Goal: Task Accomplishment & Management: Complete application form

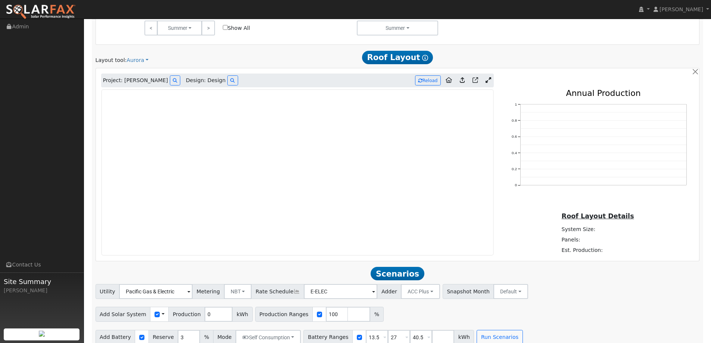
scroll to position [428, 0]
click at [53, 15] on img at bounding box center [41, 12] width 70 height 16
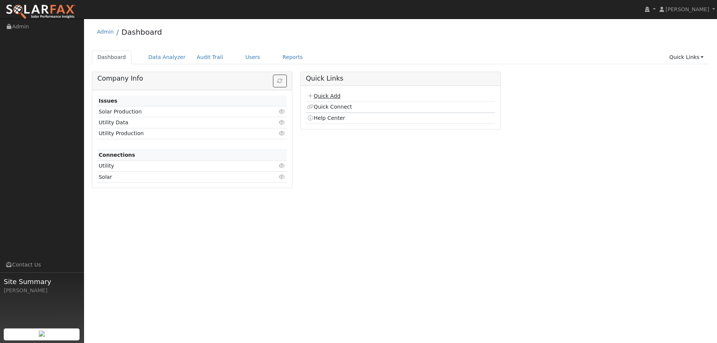
click at [339, 94] on link "Quick Add" at bounding box center [323, 96] width 33 height 6
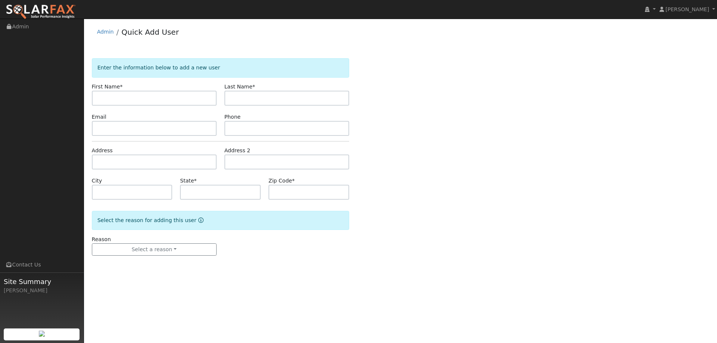
click at [180, 102] on input "text" at bounding box center [154, 98] width 125 height 15
type input "[PERSON_NAME]"
click at [230, 100] on input "text" at bounding box center [286, 98] width 125 height 15
type input "Hunting"
click at [174, 137] on form "Enter the information below to add a new user First Name * Kevin Last Name * Hu…" at bounding box center [220, 164] width 257 height 212
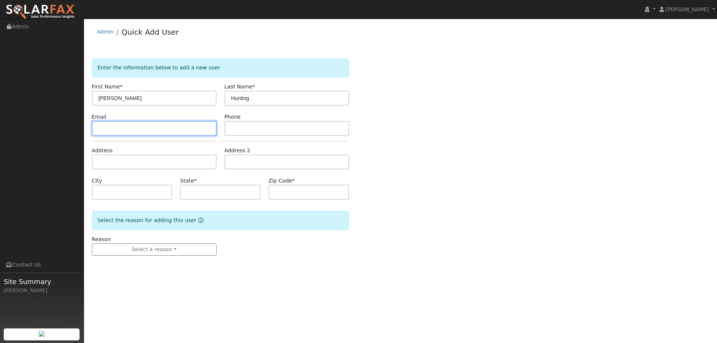
click at [180, 132] on input "text" at bounding box center [154, 128] width 125 height 15
click at [166, 128] on input "text" at bounding box center [154, 128] width 125 height 15
paste input "Kwhunting@comcast.net"
type input "Kwhunting@comcast.net"
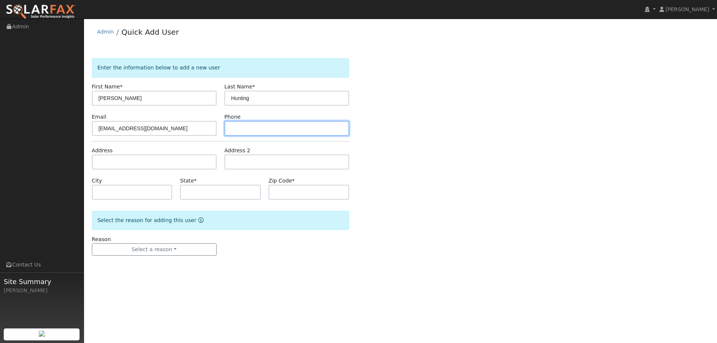
click at [234, 127] on input "text" at bounding box center [286, 128] width 125 height 15
paste input "916-790-0339"
type input "916-790-0339"
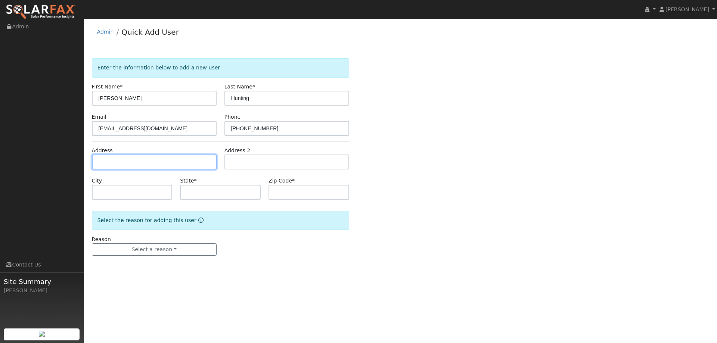
click at [119, 159] on input "text" at bounding box center [154, 161] width 125 height 15
paste input "3028 Boulder Place"
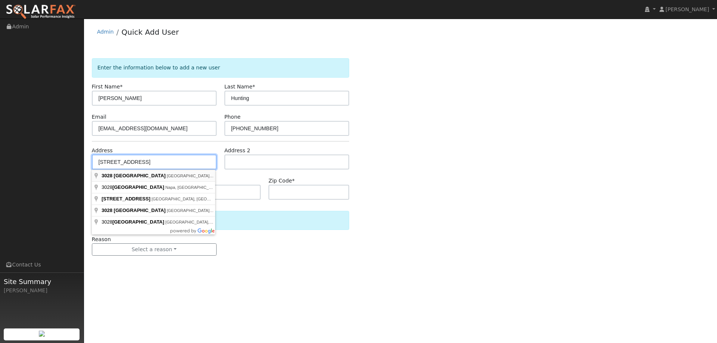
type input "3028 Boulder Place"
type input "Davis"
type input "CA"
type input "95618"
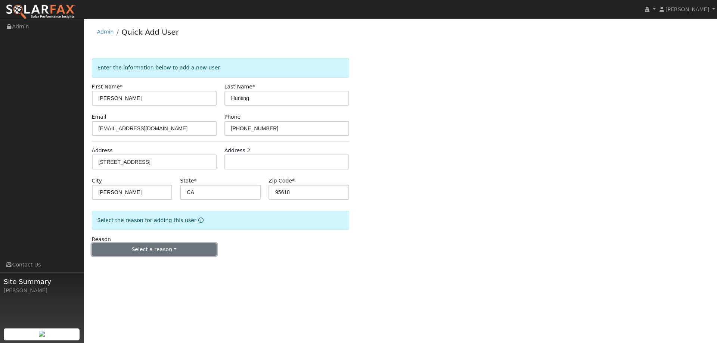
click at [196, 247] on button "Select a reason" at bounding box center [154, 249] width 125 height 13
click at [134, 267] on link "New lead" at bounding box center [133, 265] width 82 height 10
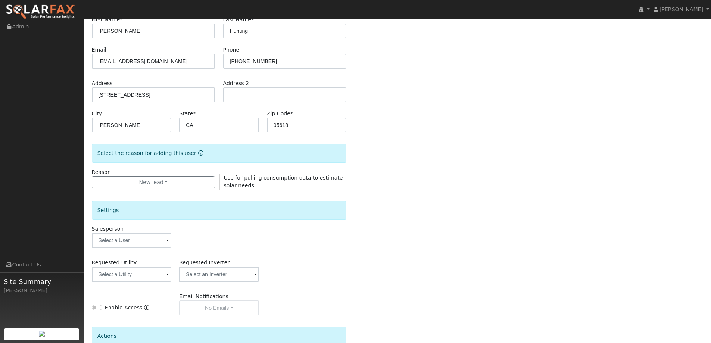
scroll to position [140, 0]
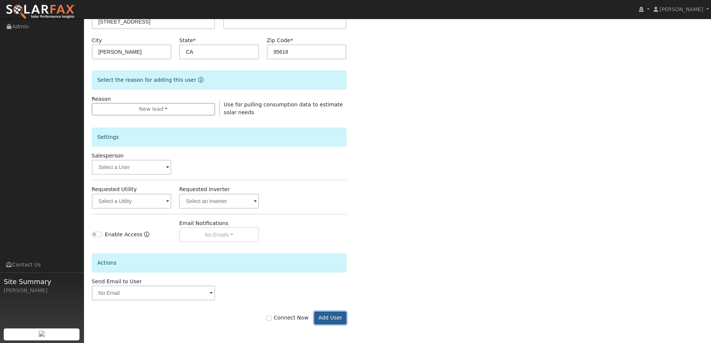
click at [328, 321] on button "Add User" at bounding box center [330, 318] width 32 height 13
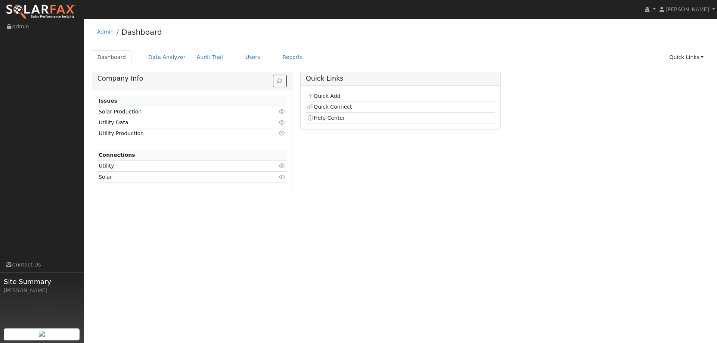
click at [267, 65] on div "Dashboard Data Analyzer Audit Trail Users Reports Quick Links Quick Add Quick C…" at bounding box center [400, 60] width 617 height 21
click at [277, 59] on link "Reports" at bounding box center [292, 57] width 31 height 14
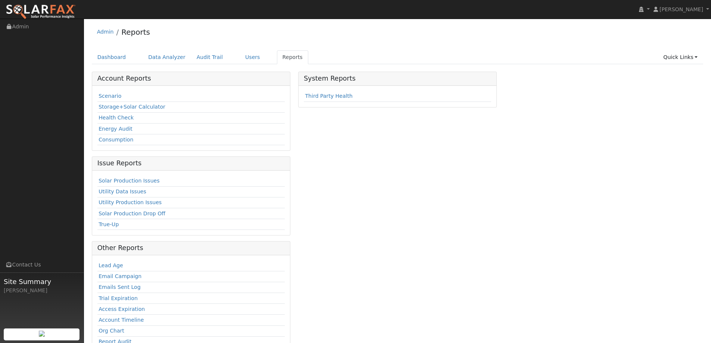
click at [125, 97] on td "Scenario" at bounding box center [190, 96] width 187 height 11
click at [114, 97] on link "Scenario" at bounding box center [110, 96] width 23 height 6
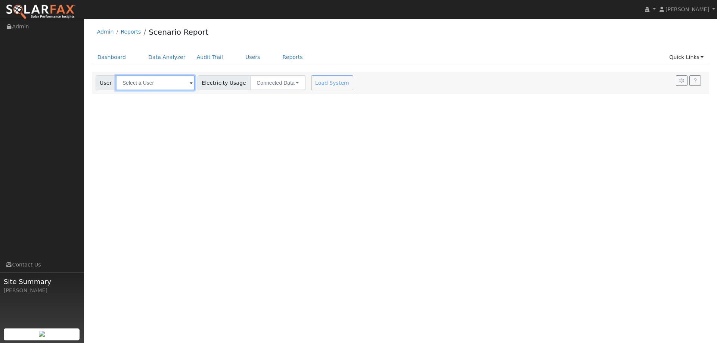
click at [167, 82] on input "text" at bounding box center [155, 82] width 79 height 15
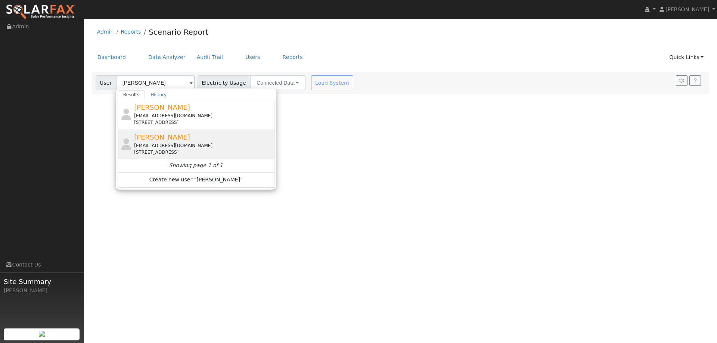
click at [185, 142] on div "[EMAIL_ADDRESS][DOMAIN_NAME]" at bounding box center [203, 145] width 138 height 7
type input "[PERSON_NAME]"
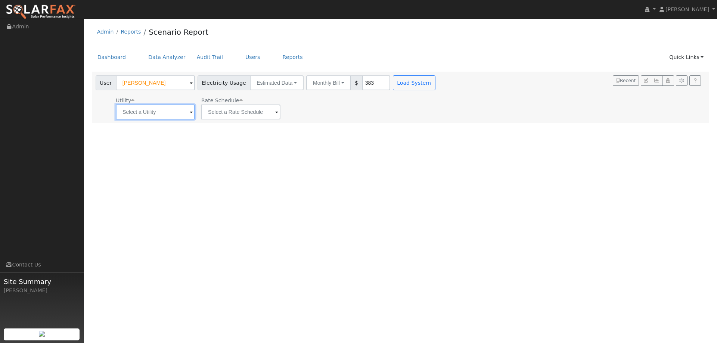
click at [176, 114] on input "text" at bounding box center [155, 111] width 79 height 15
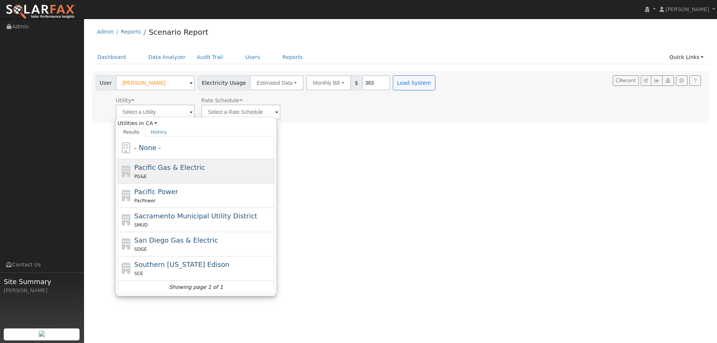
click at [153, 171] on span "Pacific Gas & Electric" at bounding box center [169, 167] width 71 height 8
type input "Pacific Gas & Electric"
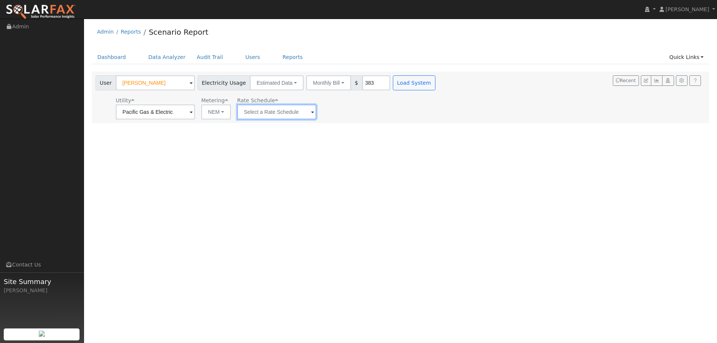
click at [252, 114] on input "text" at bounding box center [276, 111] width 79 height 15
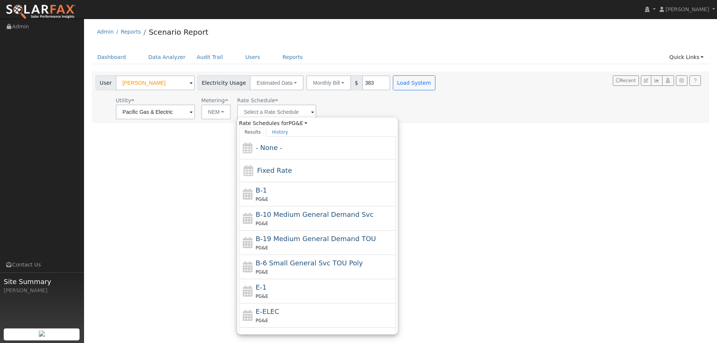
drag, startPoint x: 262, startPoint y: 286, endPoint x: 293, endPoint y: 222, distance: 70.9
click at [262, 285] on span "E-1" at bounding box center [261, 287] width 11 height 8
type input "E-1"
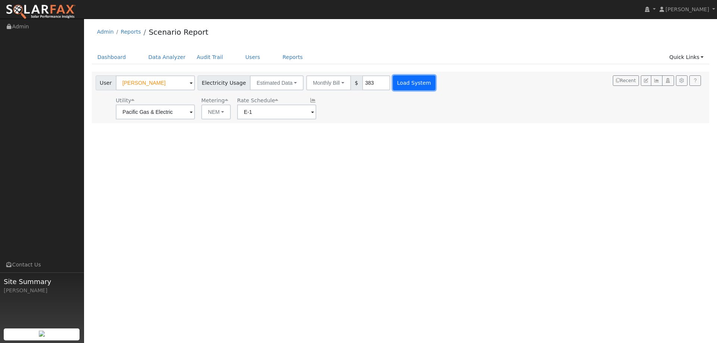
click at [393, 80] on button "Load System" at bounding box center [414, 82] width 43 height 15
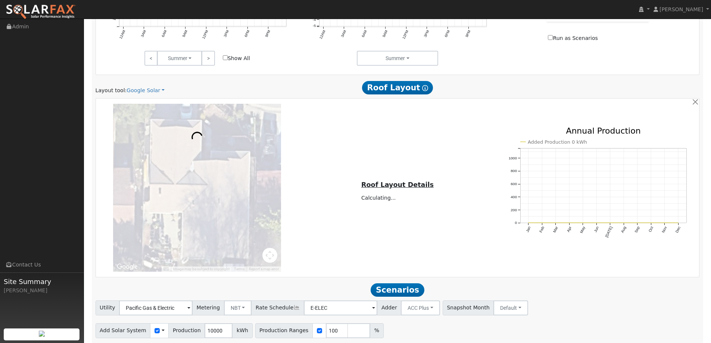
scroll to position [387, 0]
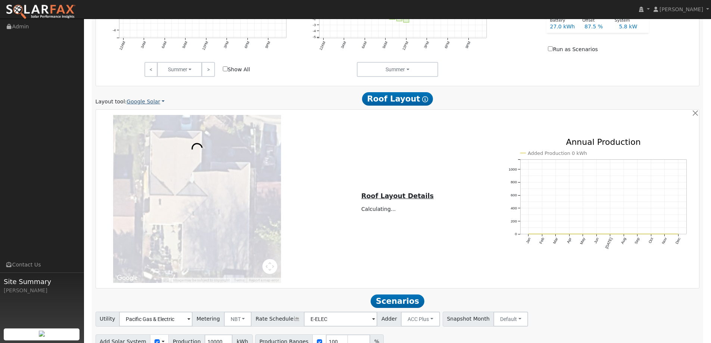
click at [147, 103] on link "Google Solar" at bounding box center [146, 102] width 38 height 8
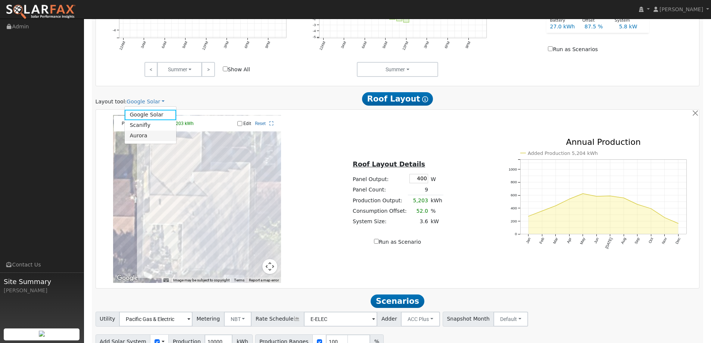
click at [151, 135] on link "Aurora" at bounding box center [151, 136] width 52 height 10
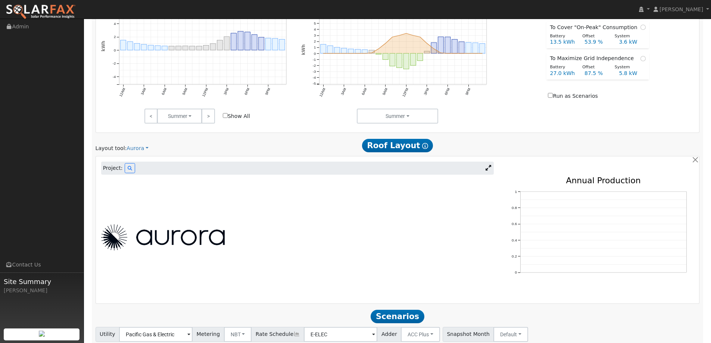
scroll to position [353, 0]
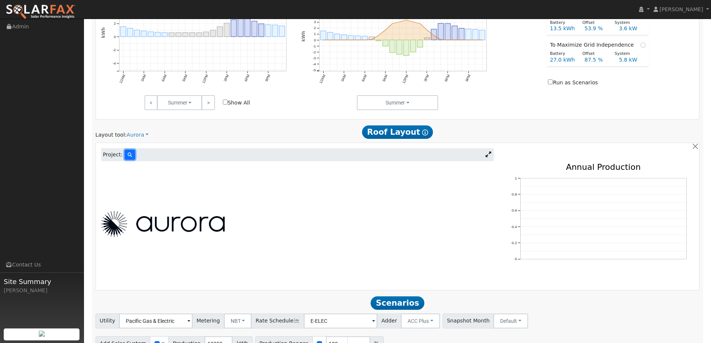
click at [132, 157] on button at bounding box center [130, 155] width 10 height 10
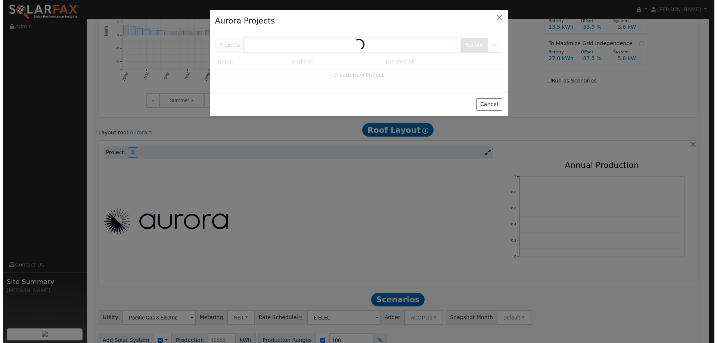
scroll to position [354, 0]
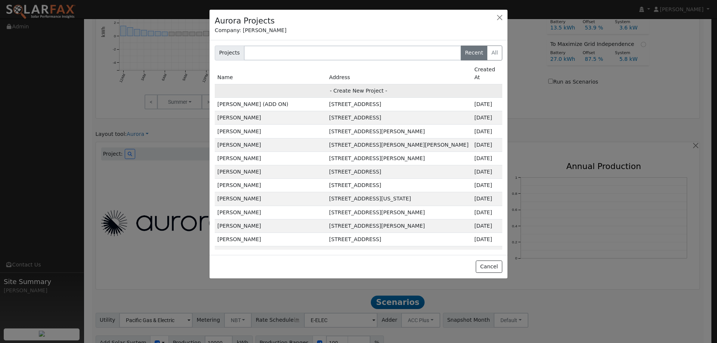
click at [377, 84] on td "- Create New Project -" at bounding box center [358, 90] width 287 height 13
type input "Kevin Hunting"
type input "3028 Boulder Place"
type input "Davis"
type input "CA"
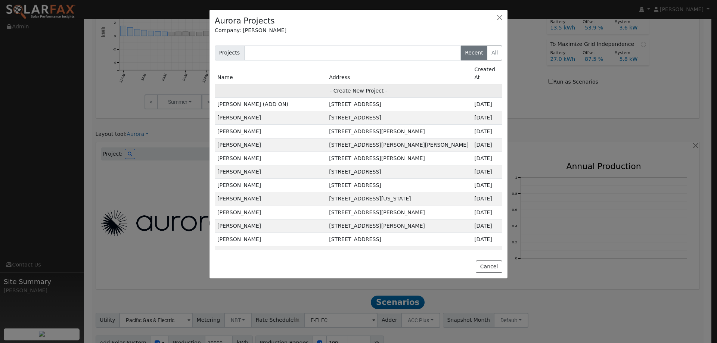
type input "95618"
type input "Design"
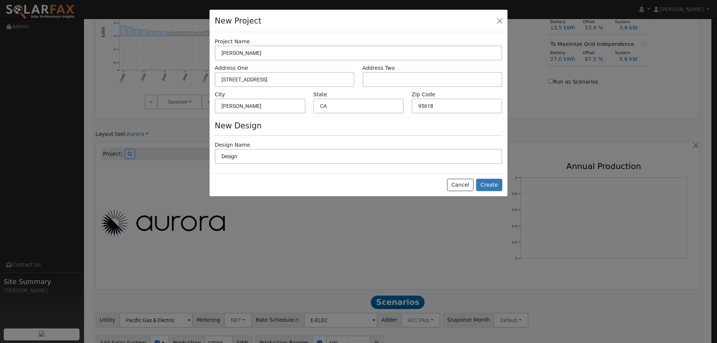
scroll to position [355, 0]
click at [490, 182] on button "Create" at bounding box center [489, 185] width 26 height 13
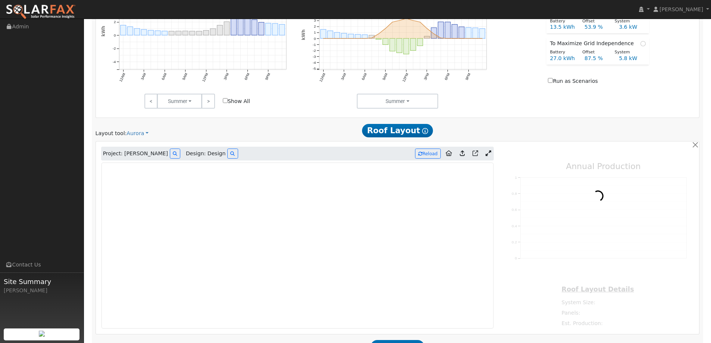
type input "0"
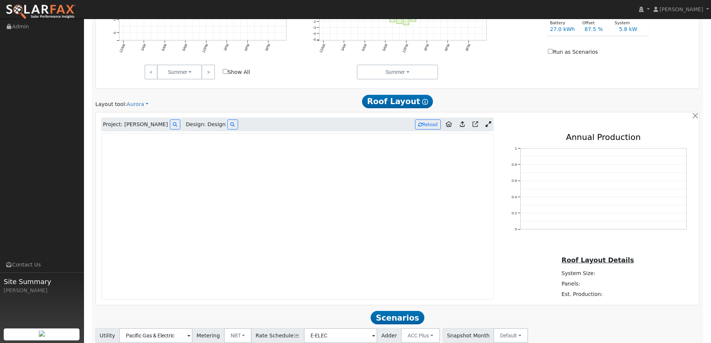
scroll to position [392, 0]
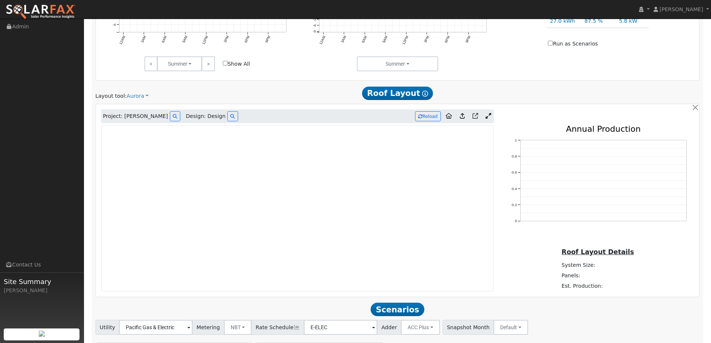
click at [56, 11] on img at bounding box center [41, 12] width 70 height 16
